Goal: Complete application form: Complete application form

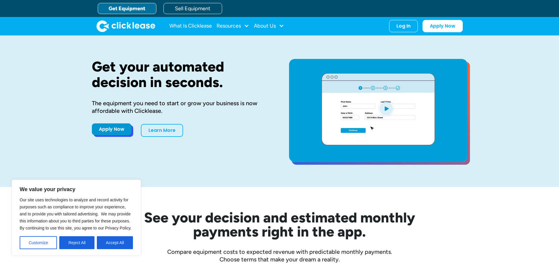
click at [118, 129] on link "Apply Now" at bounding box center [112, 130] width 40 height 12
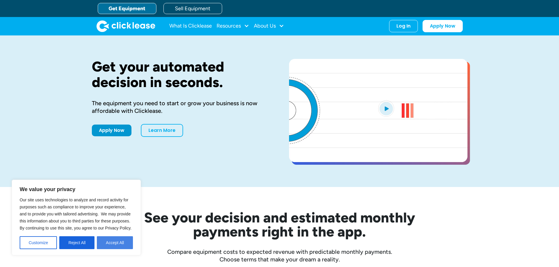
click at [110, 242] on button "Accept All" at bounding box center [115, 243] width 36 height 13
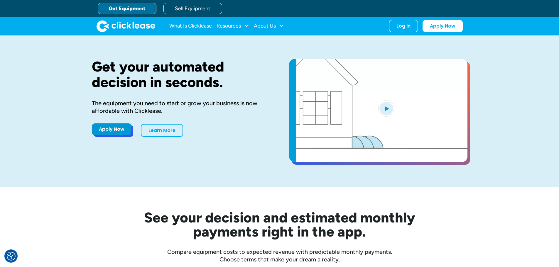
click at [111, 131] on link "Apply Now" at bounding box center [112, 130] width 40 height 12
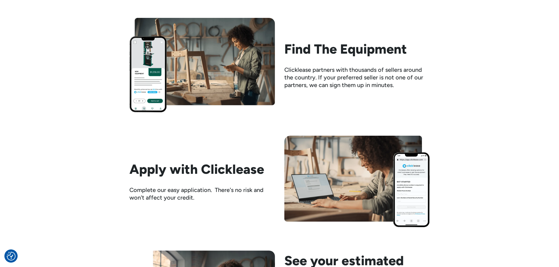
scroll to position [587, 0]
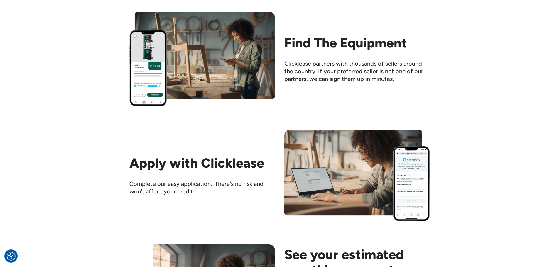
drag, startPoint x: 69, startPoint y: 1, endPoint x: 429, endPoint y: 20, distance: 360.7
click at [422, 21] on div "Find The Equipment Clicklease partners with thousands of sellers around the cou…" at bounding box center [279, 59] width 301 height 95
click at [442, 101] on div "Here's how it works Find The Equipment Clicklease partners with thousands of se…" at bounding box center [279, 265] width 559 height 583
